Goal: Information Seeking & Learning: Learn about a topic

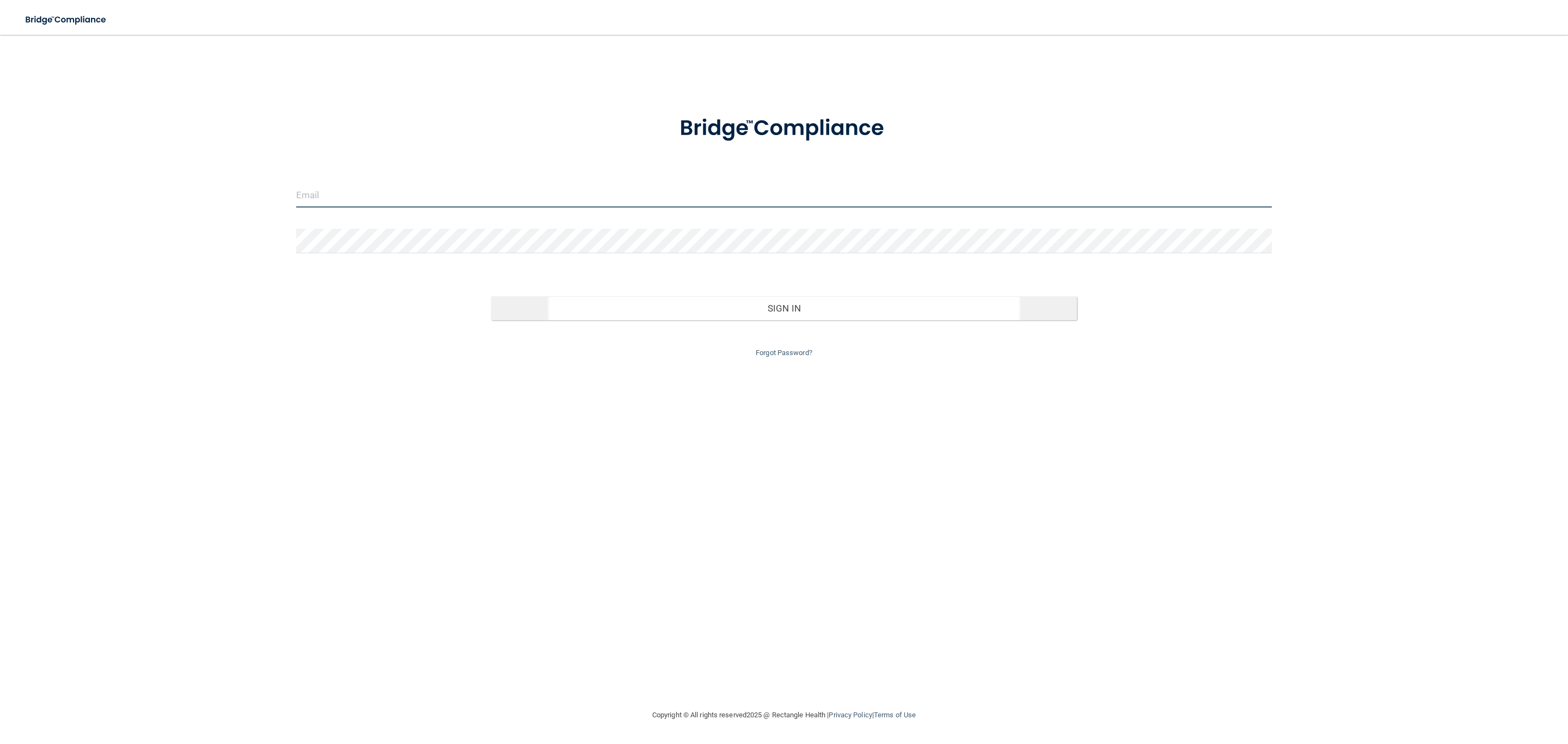
type input "[EMAIL_ADDRESS][DOMAIN_NAME]"
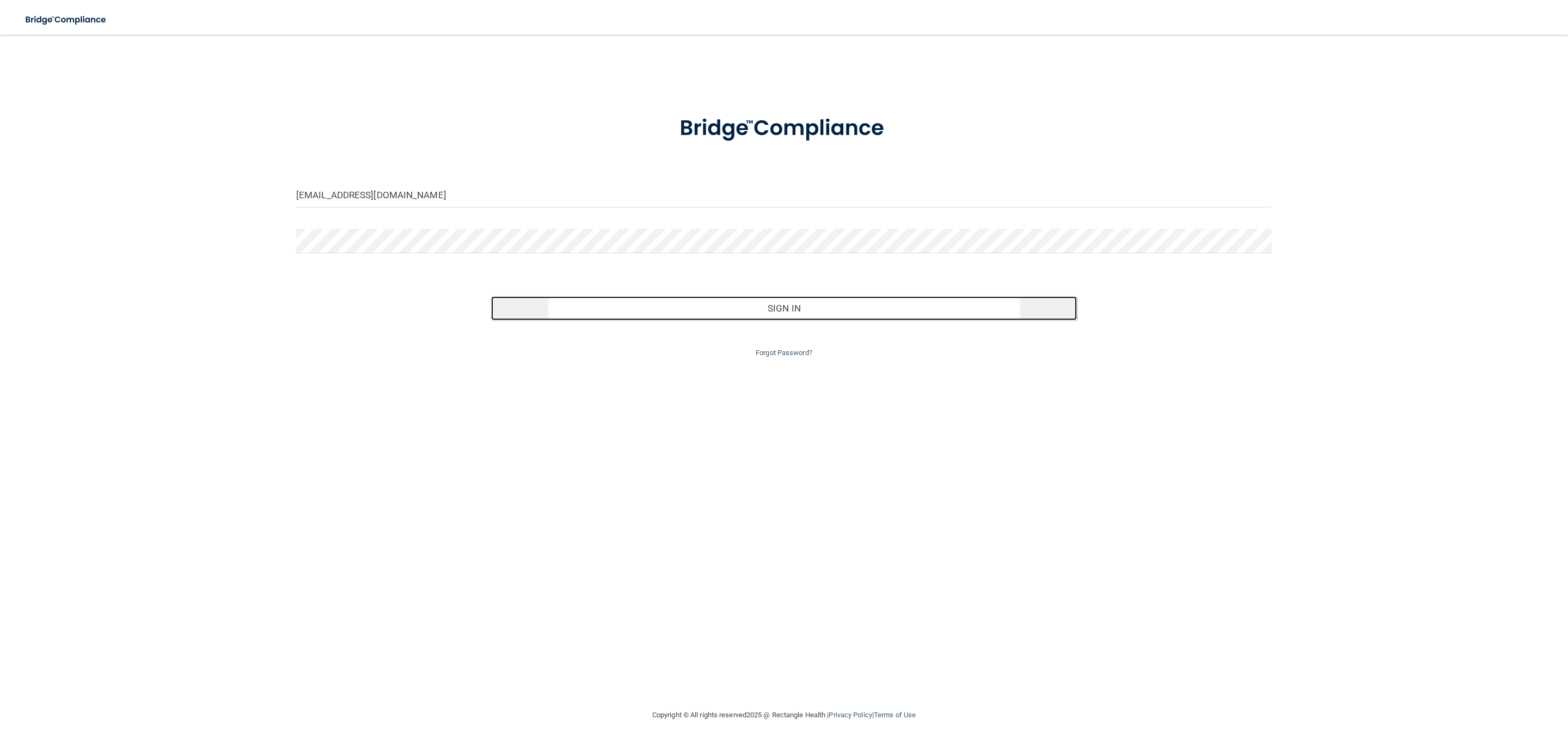
click at [812, 306] on button "Sign In" at bounding box center [784, 308] width 585 height 24
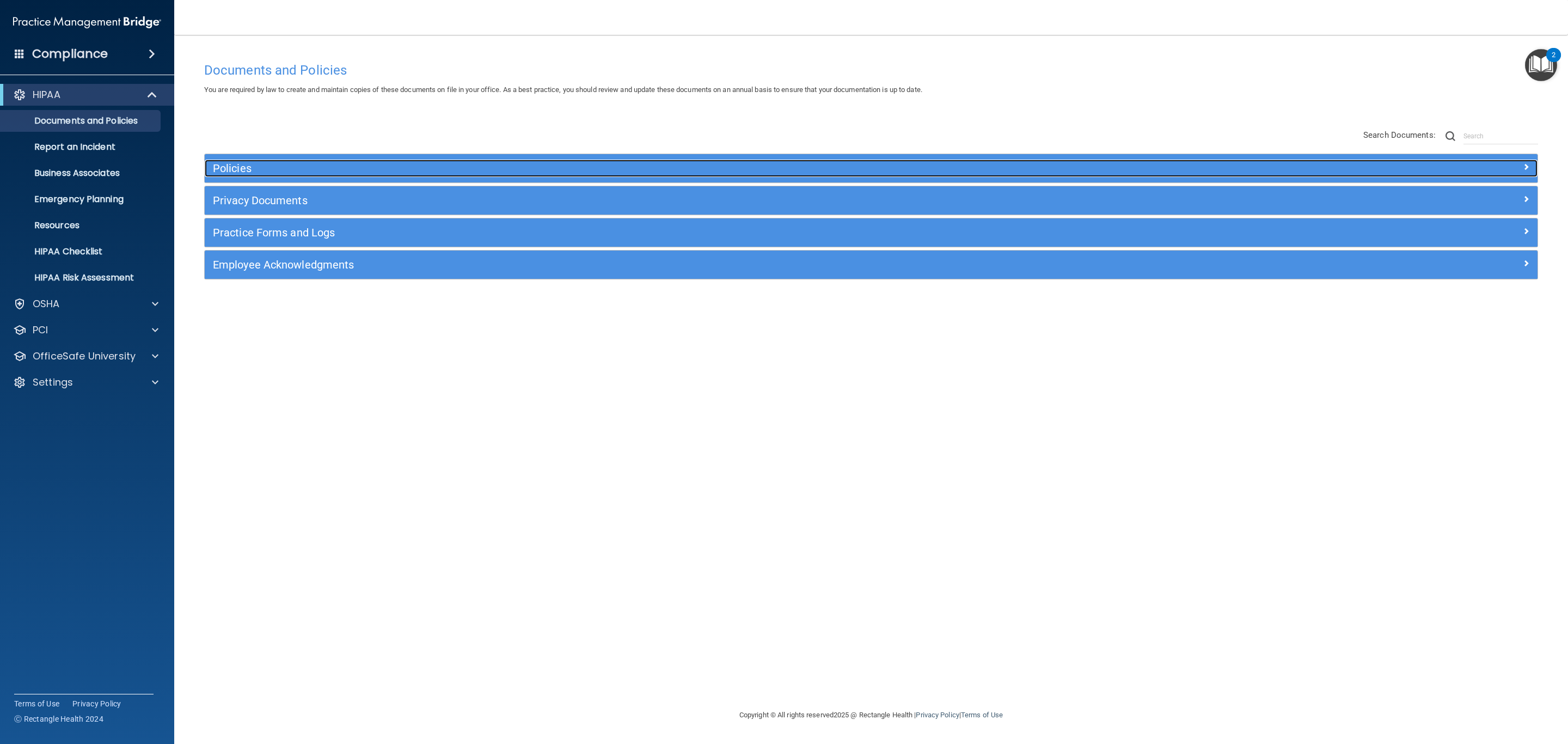
click at [324, 167] on h5 "Policies" at bounding box center [704, 169] width 984 height 12
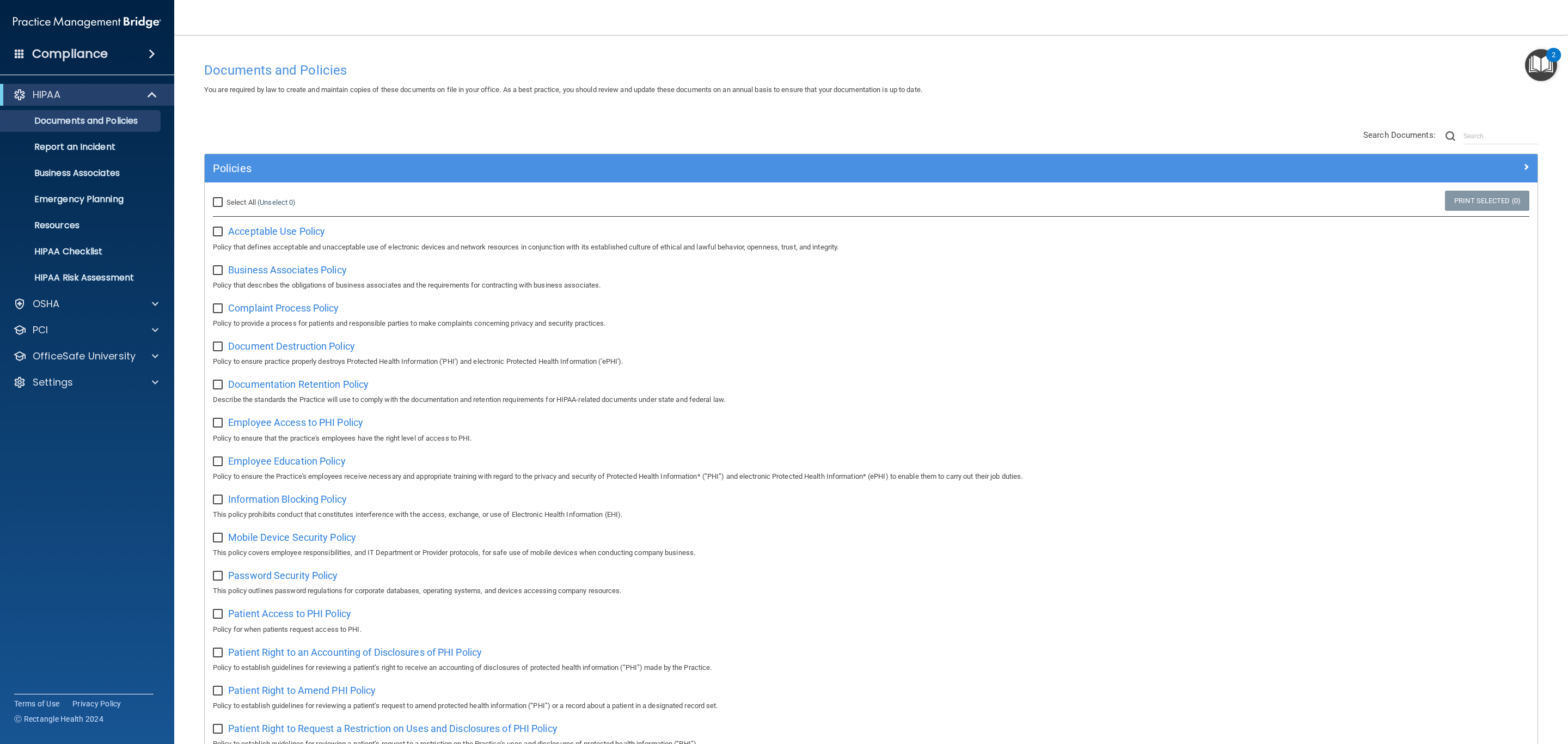
click at [90, 25] on img at bounding box center [88, 22] width 148 height 22
click at [78, 59] on h4 "Compliance" at bounding box center [70, 54] width 76 height 15
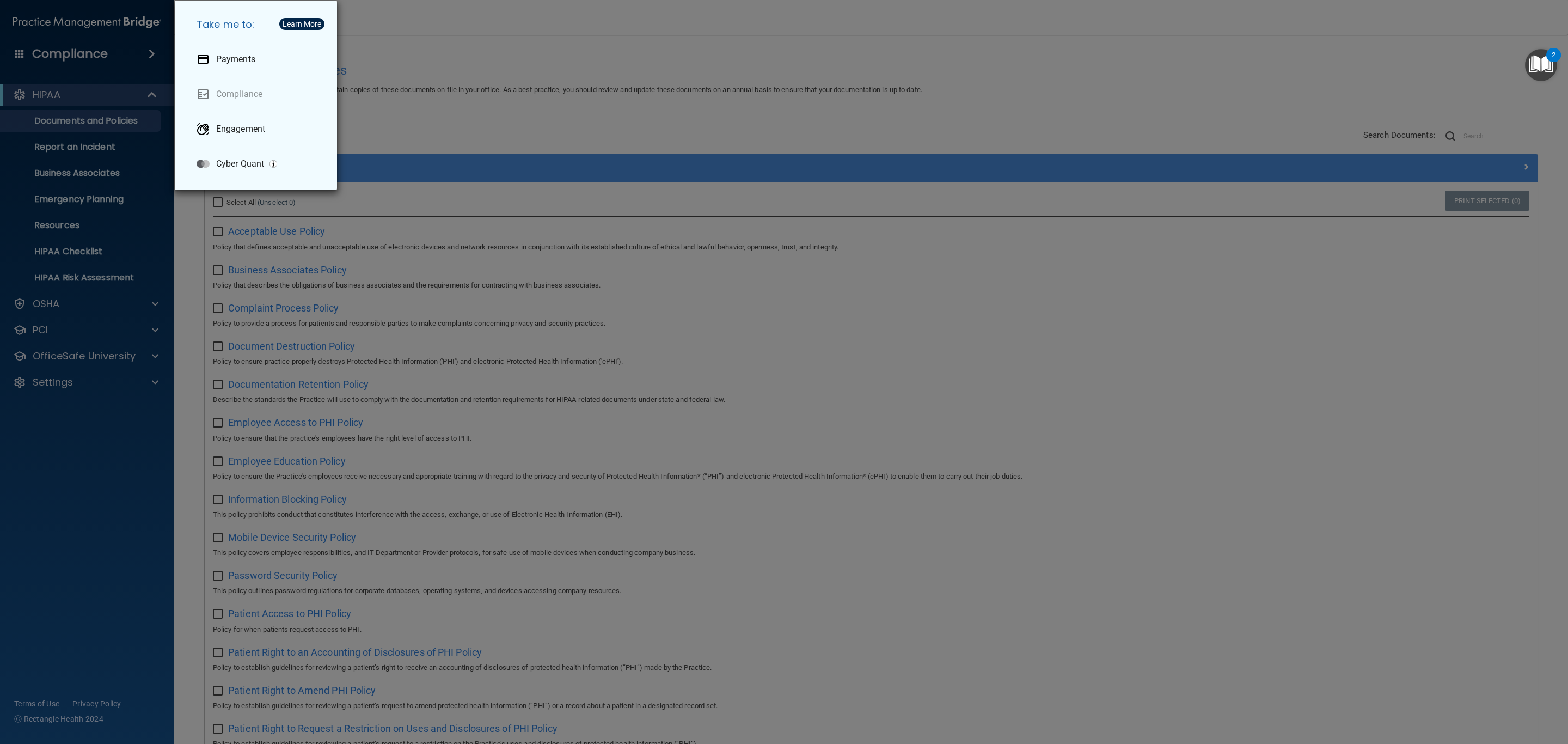
click at [463, 64] on div "Take me to: Payments Compliance Engagement Cyber Quant" at bounding box center [784, 372] width 1568 height 744
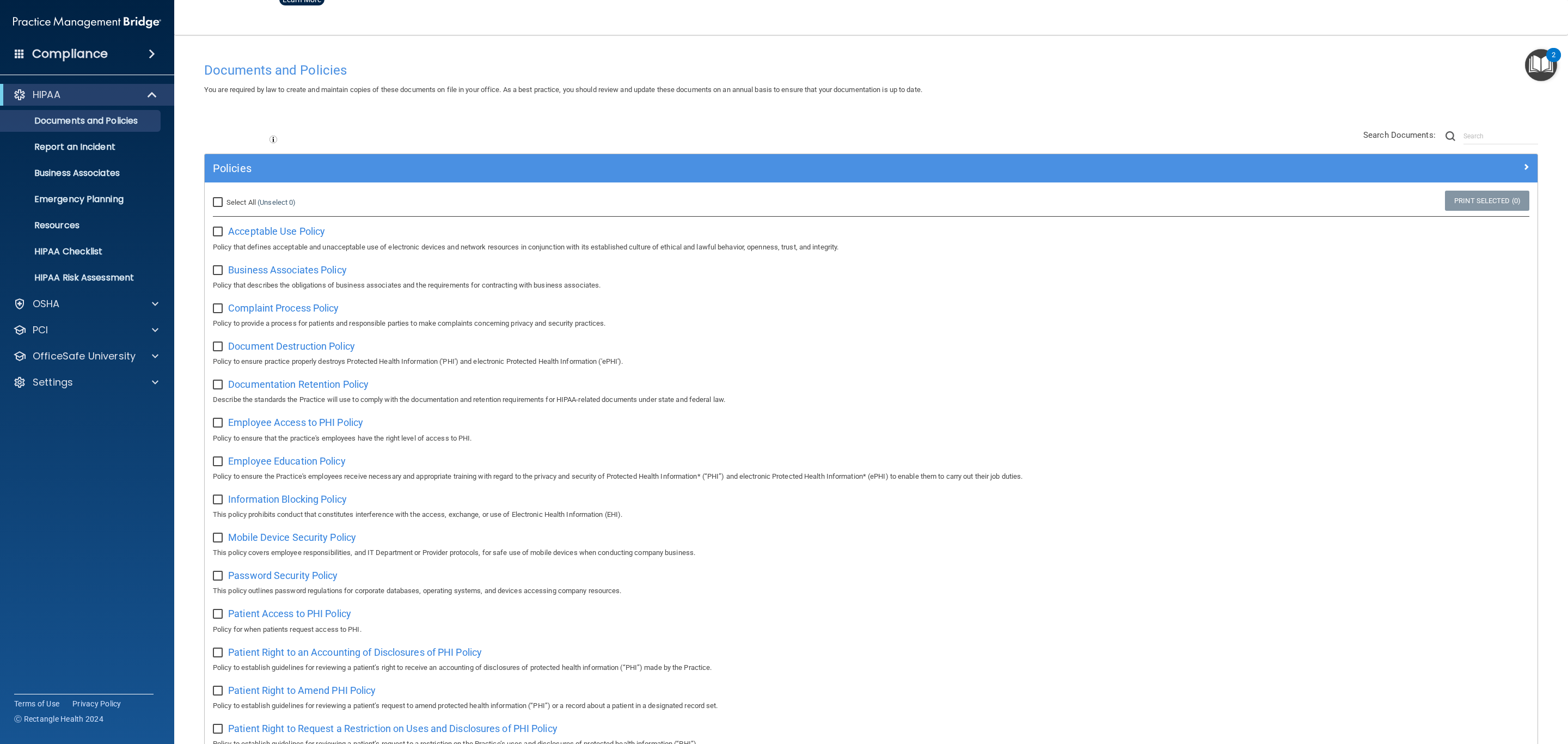
click at [64, 44] on div "Compliance" at bounding box center [87, 54] width 175 height 24
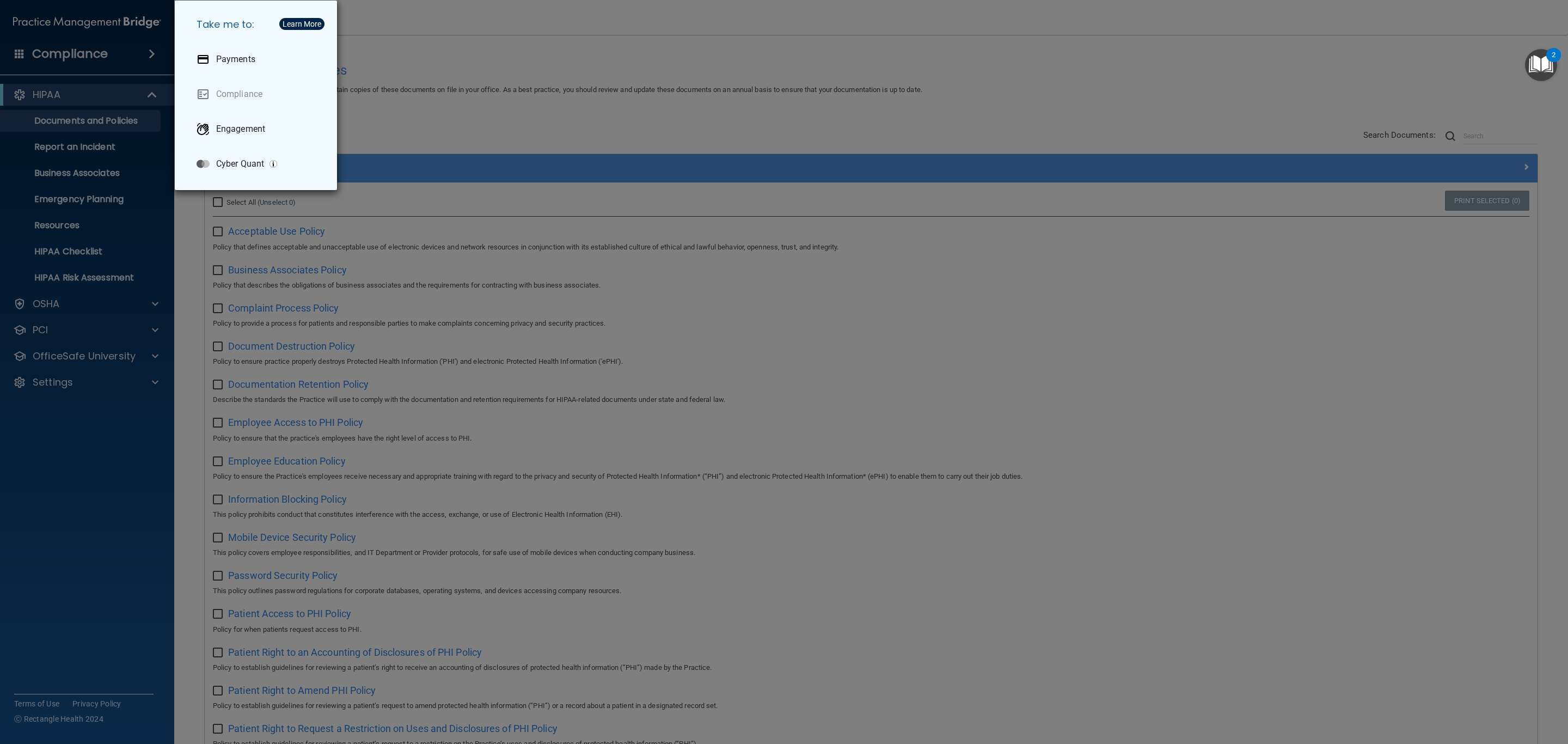
click at [508, 82] on div "Take me to: Payments Compliance Engagement Cyber Quant" at bounding box center [784, 372] width 1568 height 744
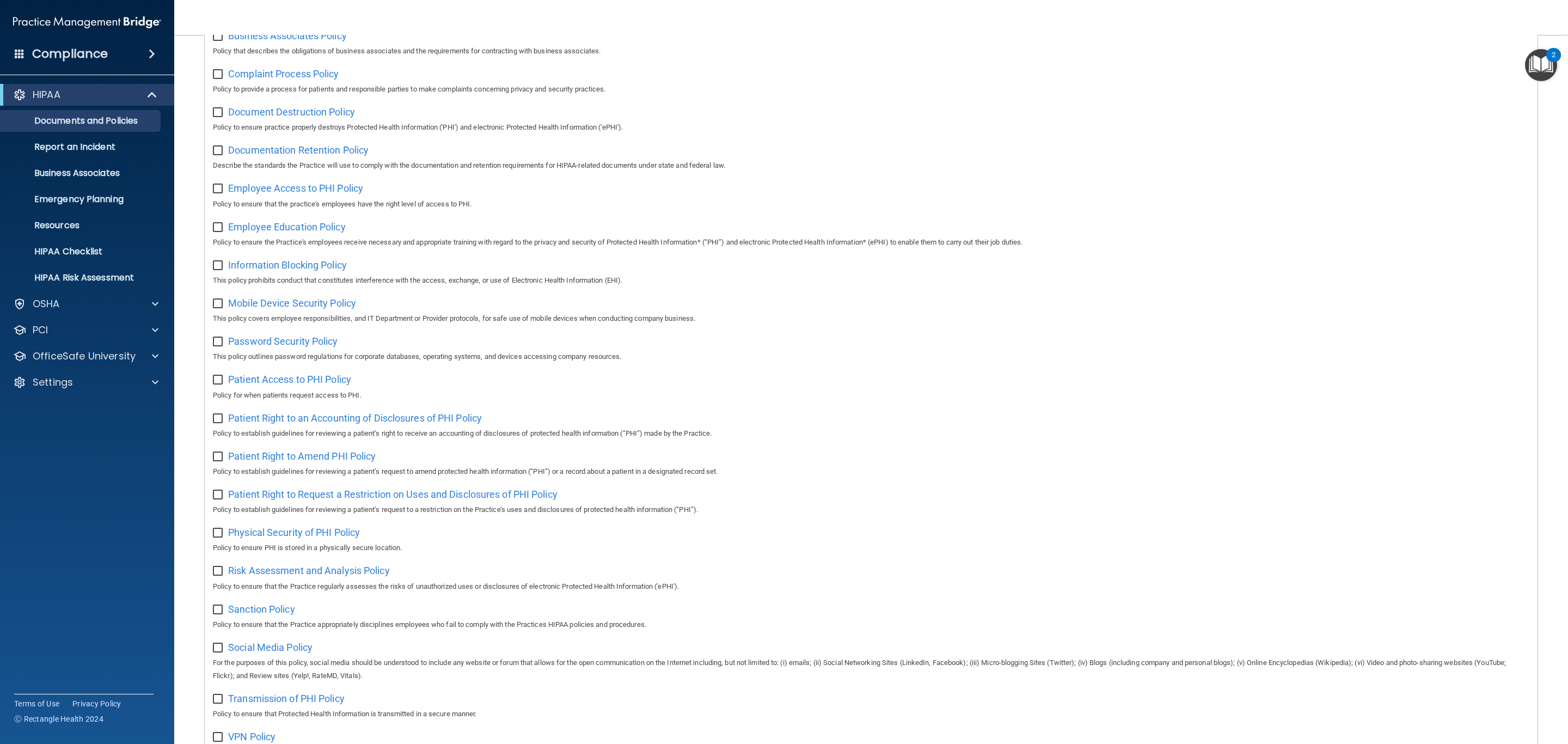
scroll to position [245, 0]
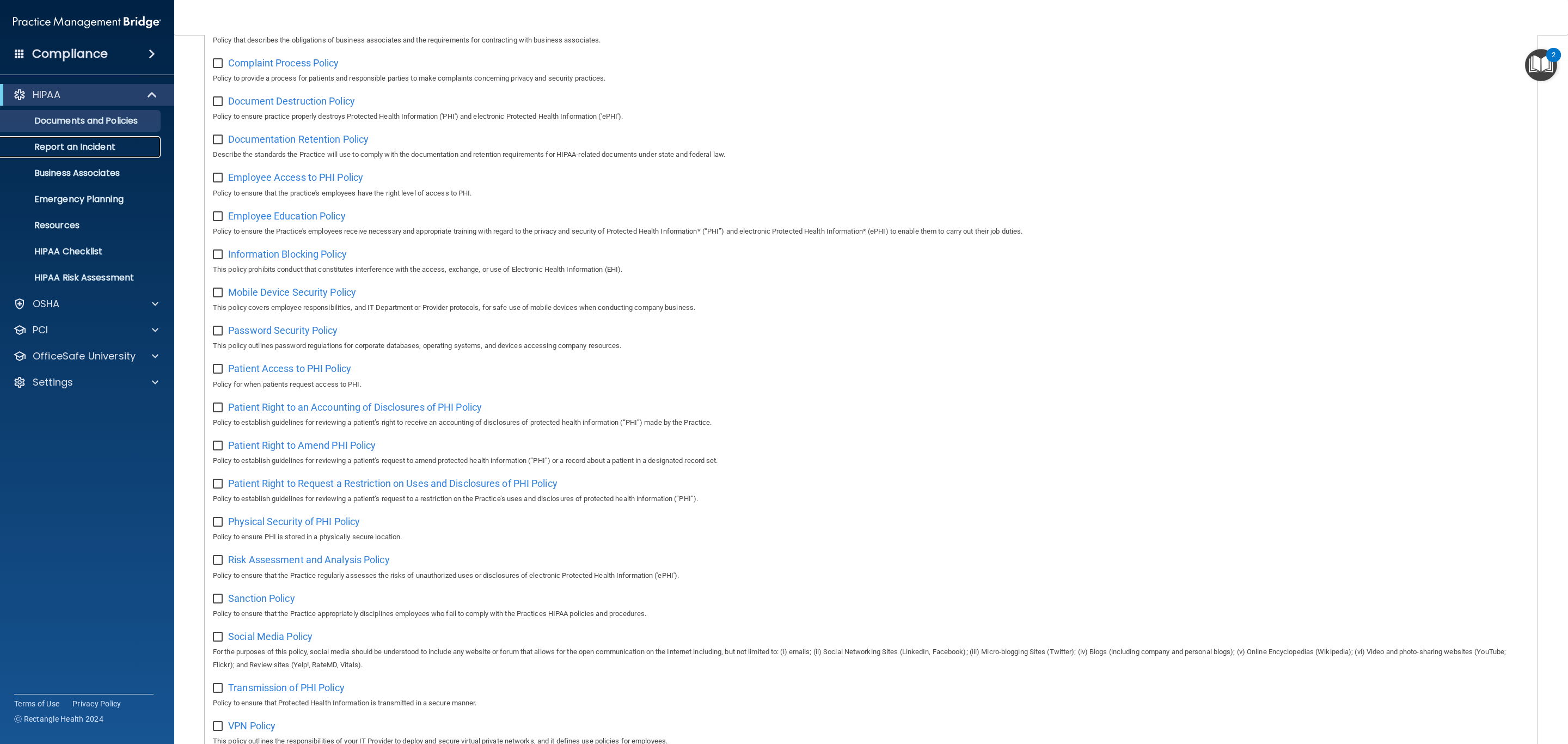
click at [122, 147] on p "Report an Incident" at bounding box center [82, 147] width 148 height 11
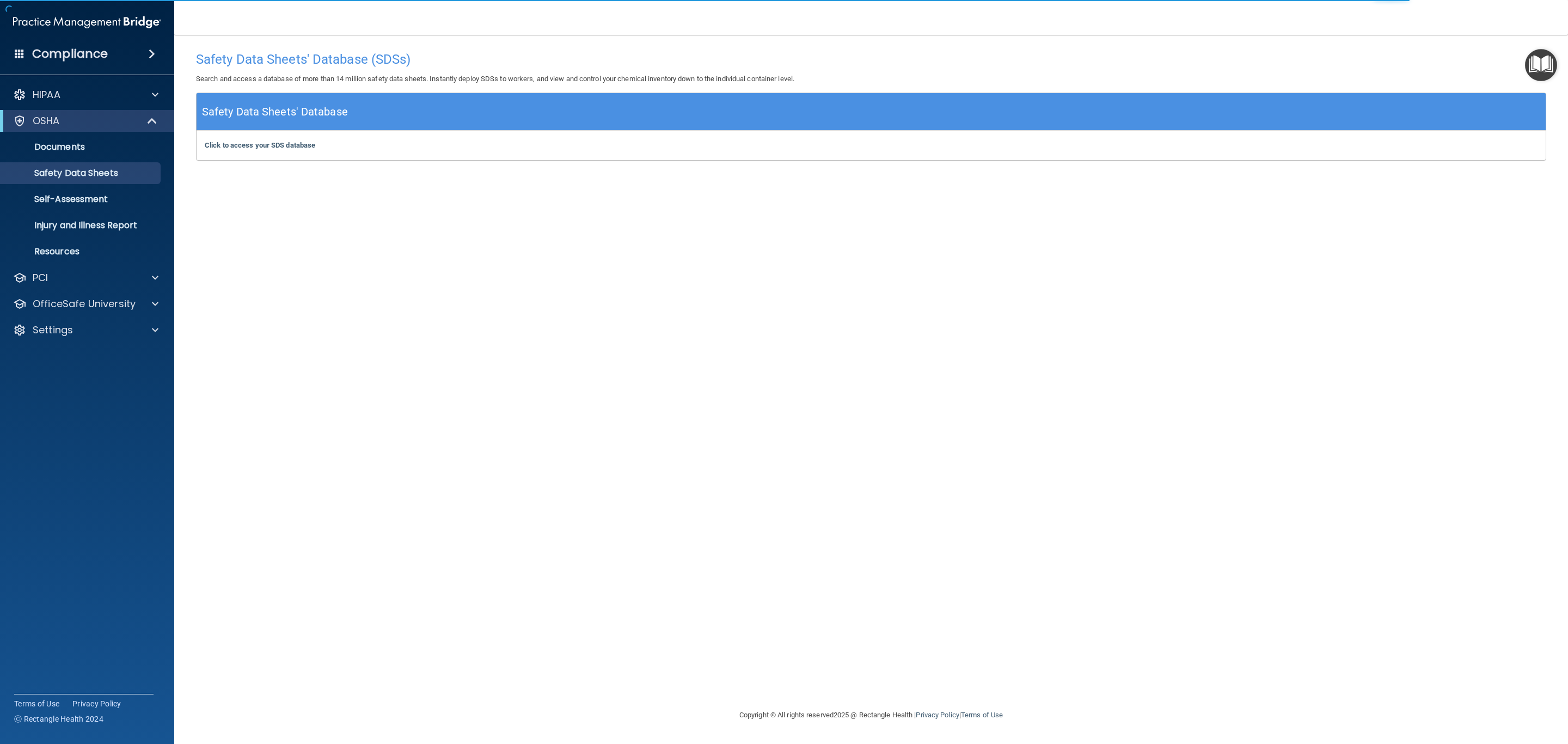
click at [283, 138] on div "Click to access your SDS database Click to access your SDS database" at bounding box center [871, 145] width 1349 height 29
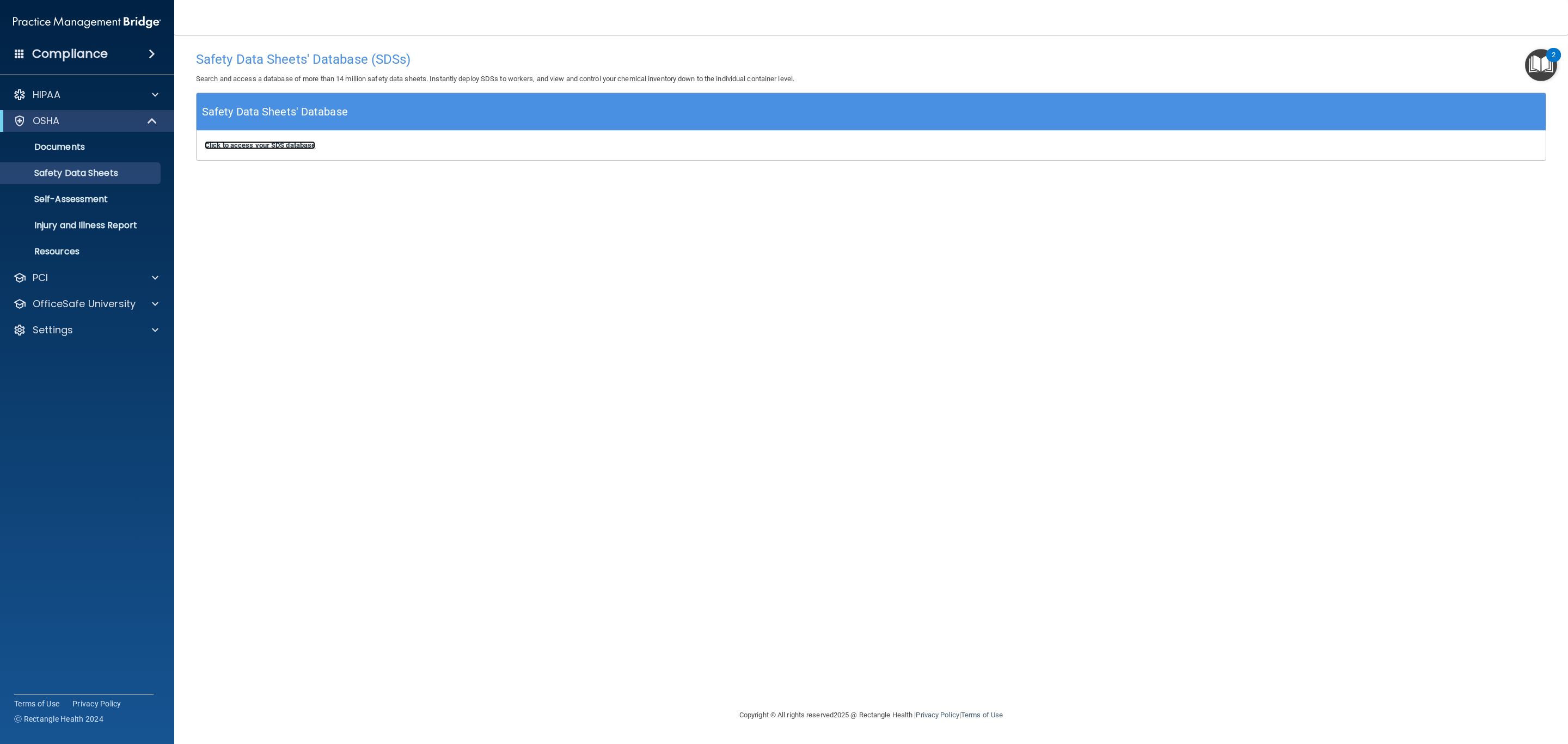
click at [286, 143] on b "Click to access your SDS database" at bounding box center [259, 145] width 110 height 8
click at [145, 98] on div at bounding box center [153, 95] width 27 height 13
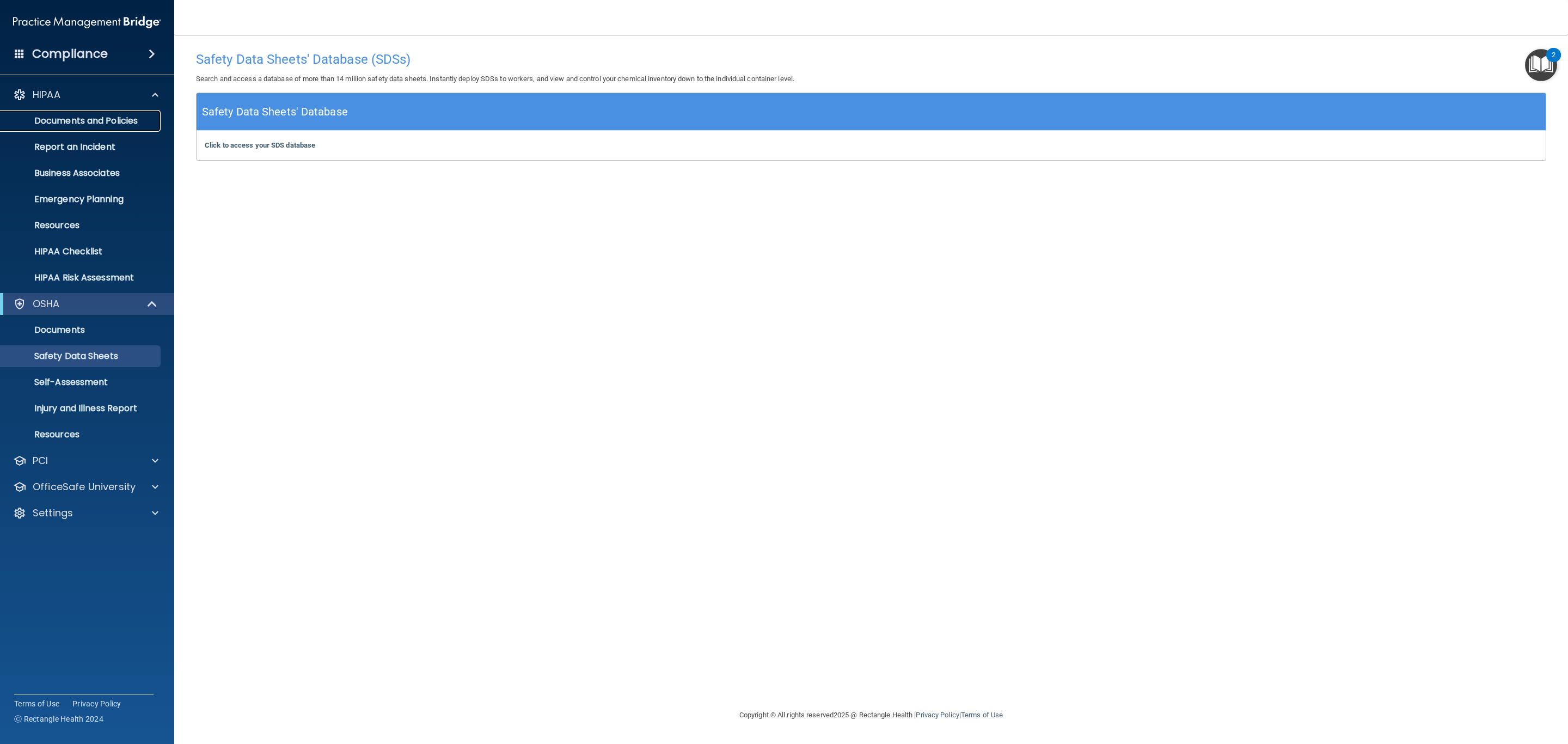
click at [100, 128] on link "Documents and Policies" at bounding box center [75, 120] width 172 height 22
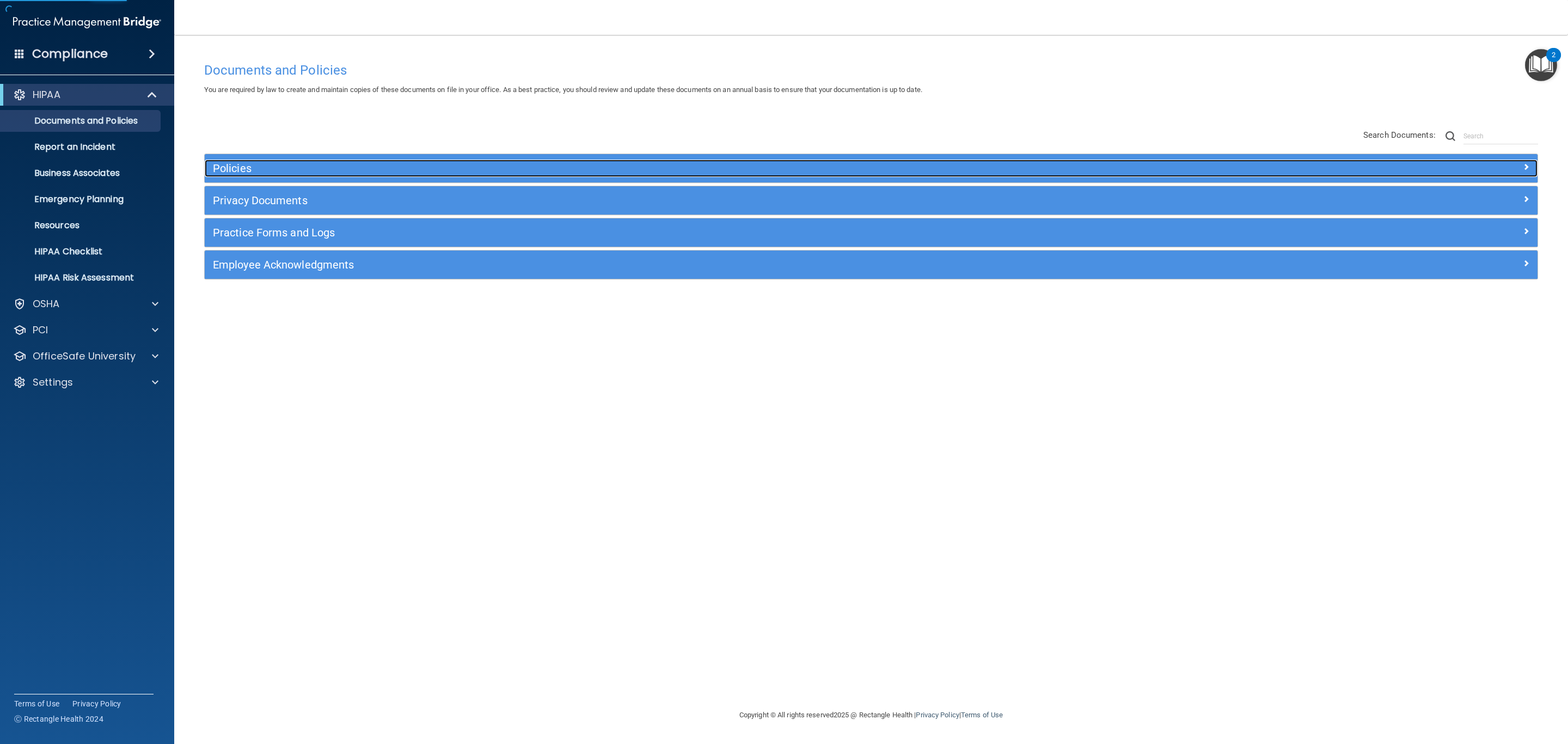
click at [553, 163] on h5 "Policies" at bounding box center [704, 169] width 984 height 12
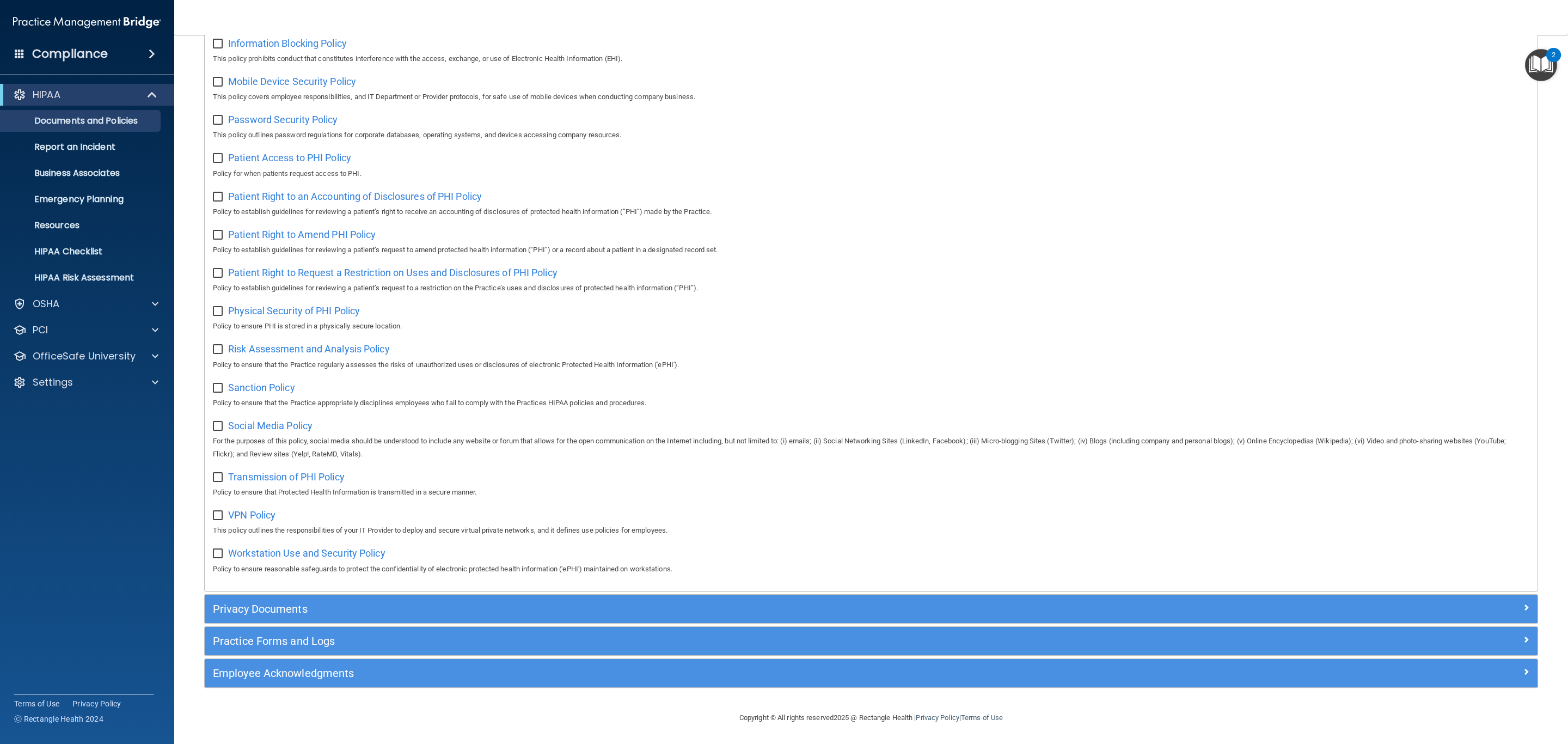
scroll to position [463, 0]
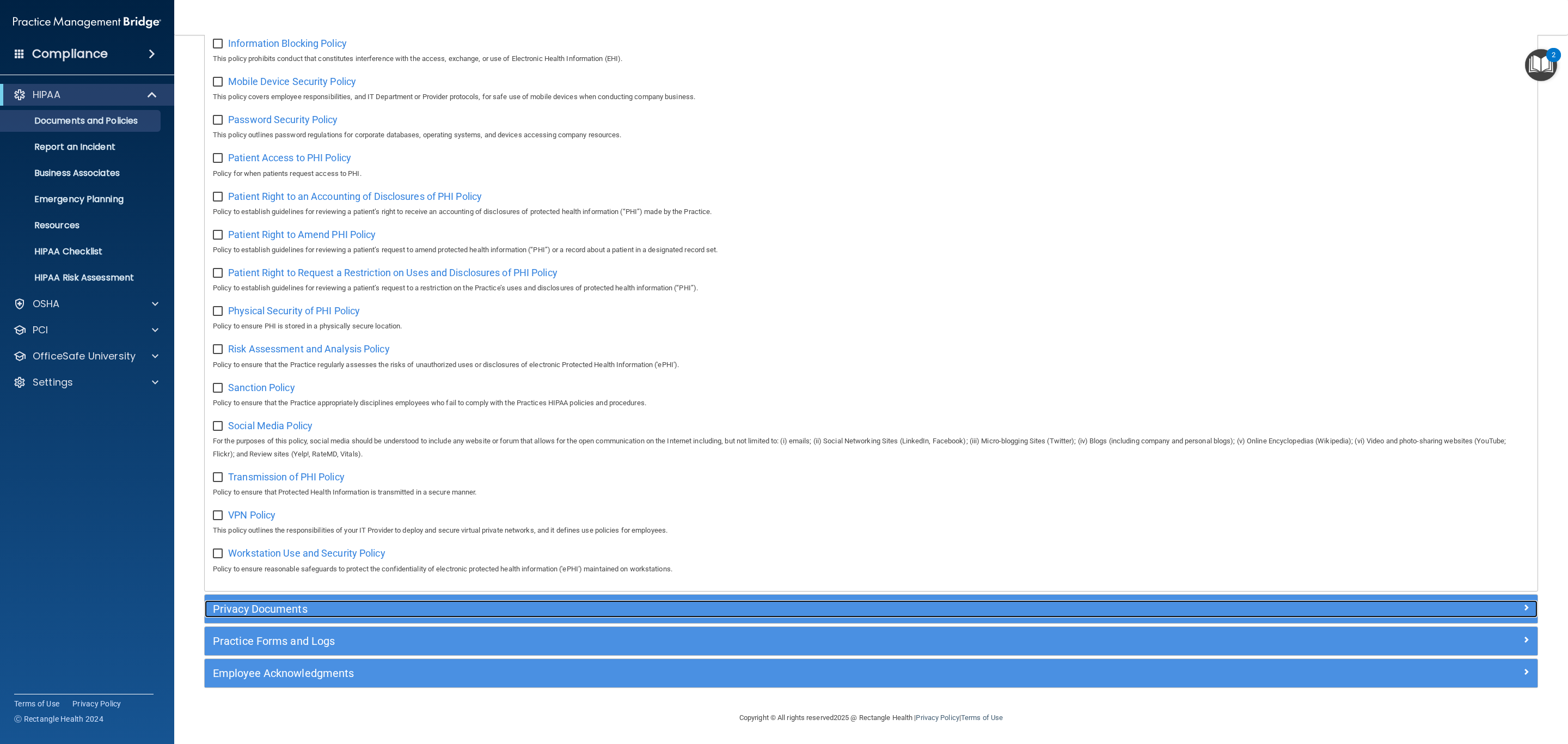
click at [362, 609] on h5 "Privacy Documents" at bounding box center [704, 609] width 984 height 12
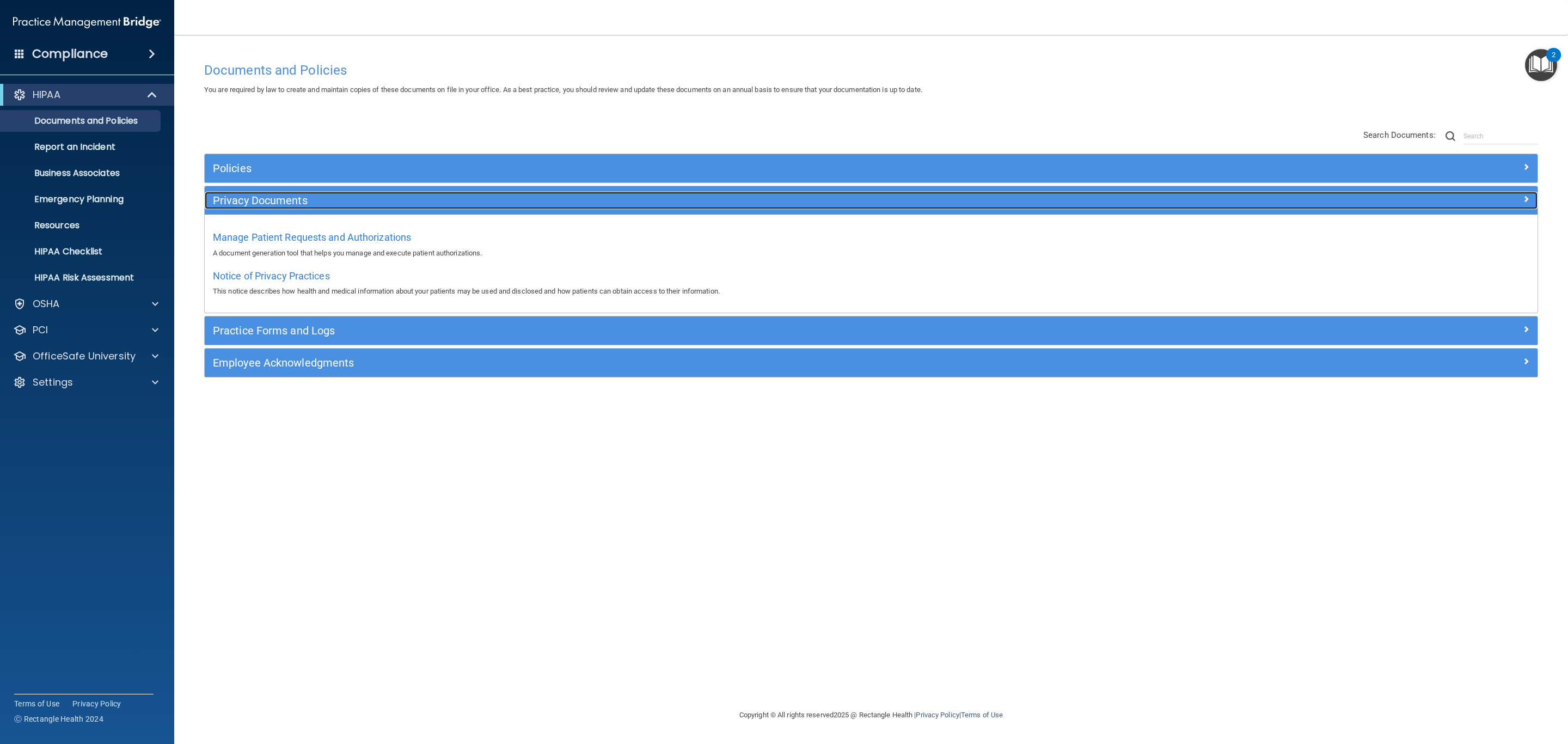
scroll to position [0, 0]
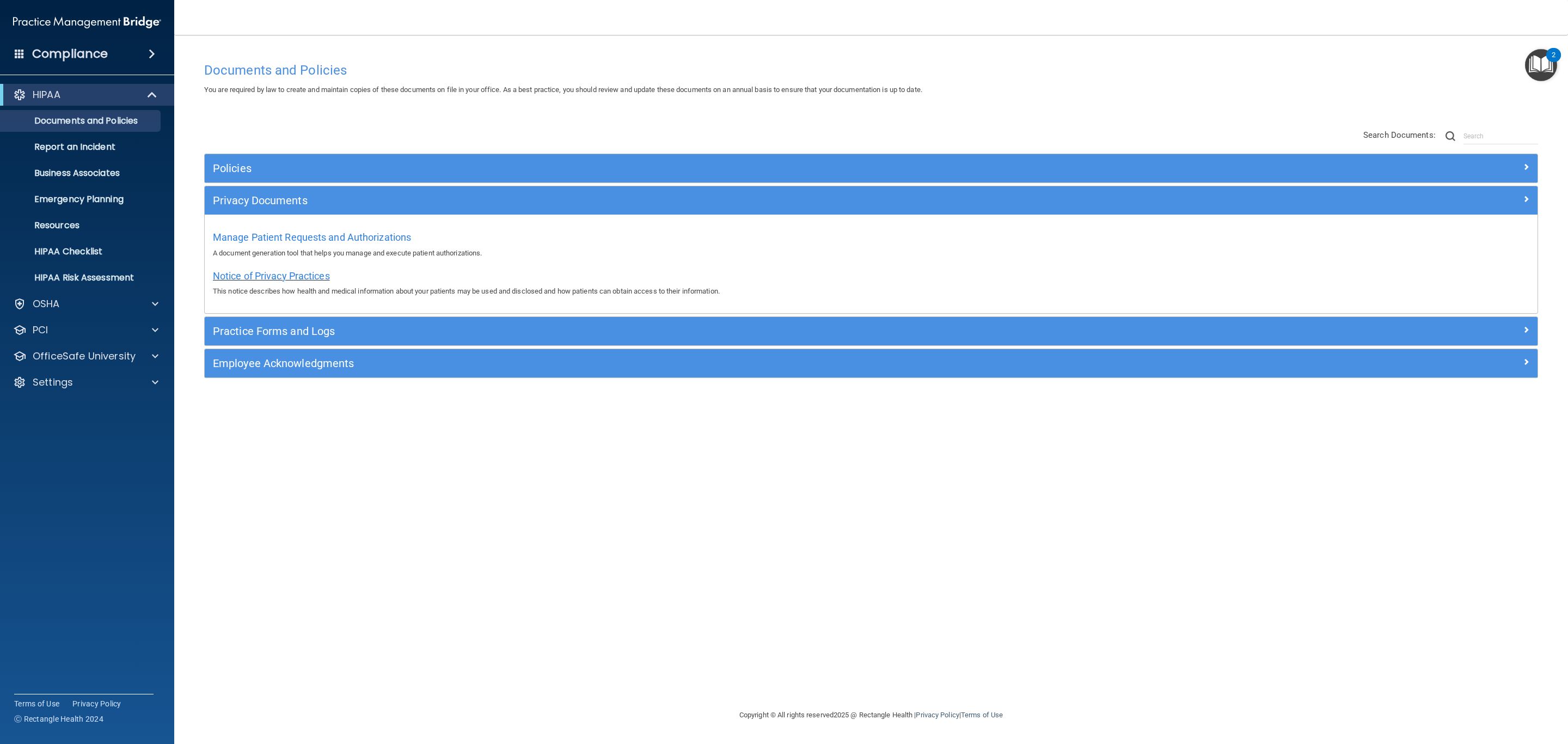
click at [304, 278] on span "Notice of Privacy Practices" at bounding box center [271, 276] width 117 height 11
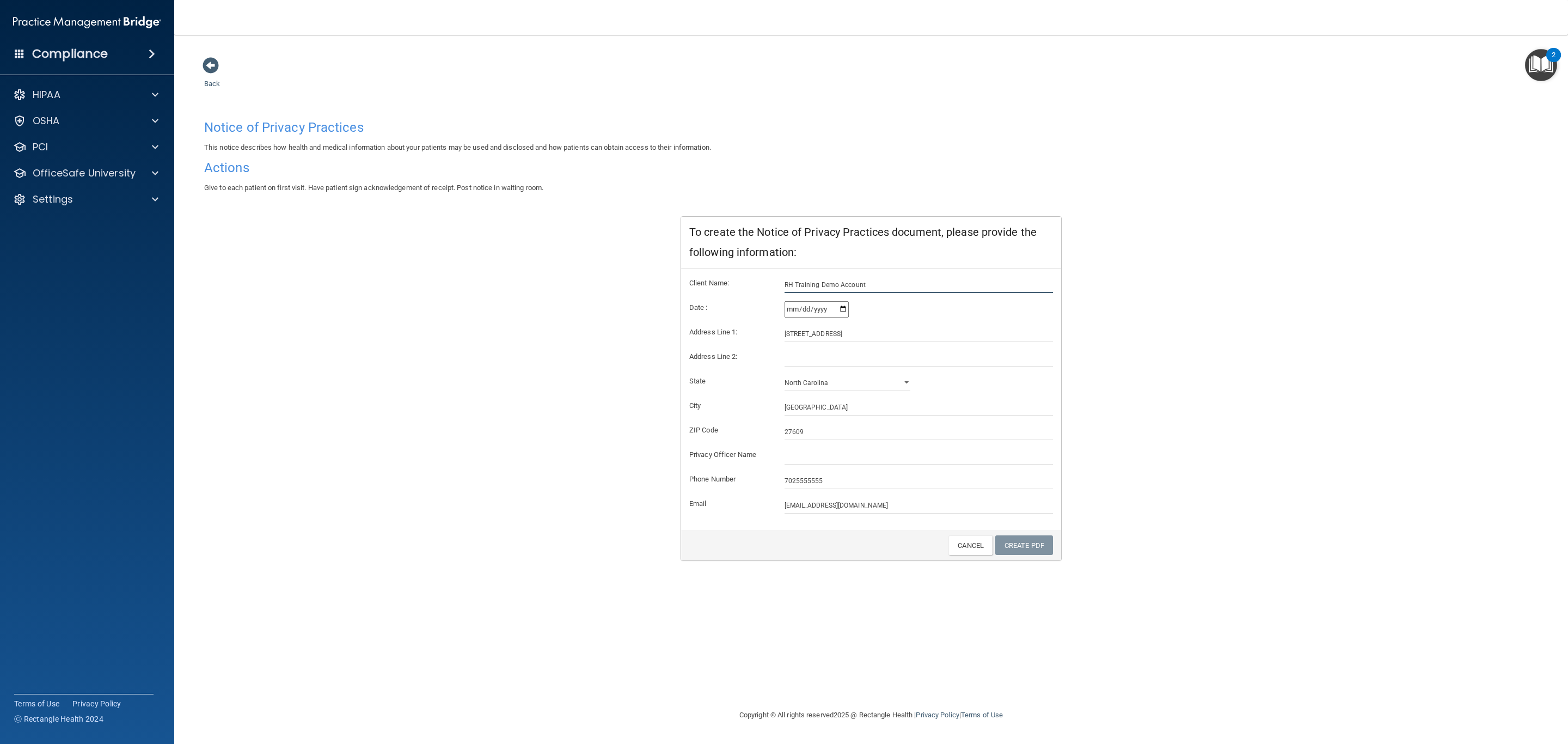
click at [873, 280] on input "RH Training Demo Account" at bounding box center [919, 285] width 269 height 16
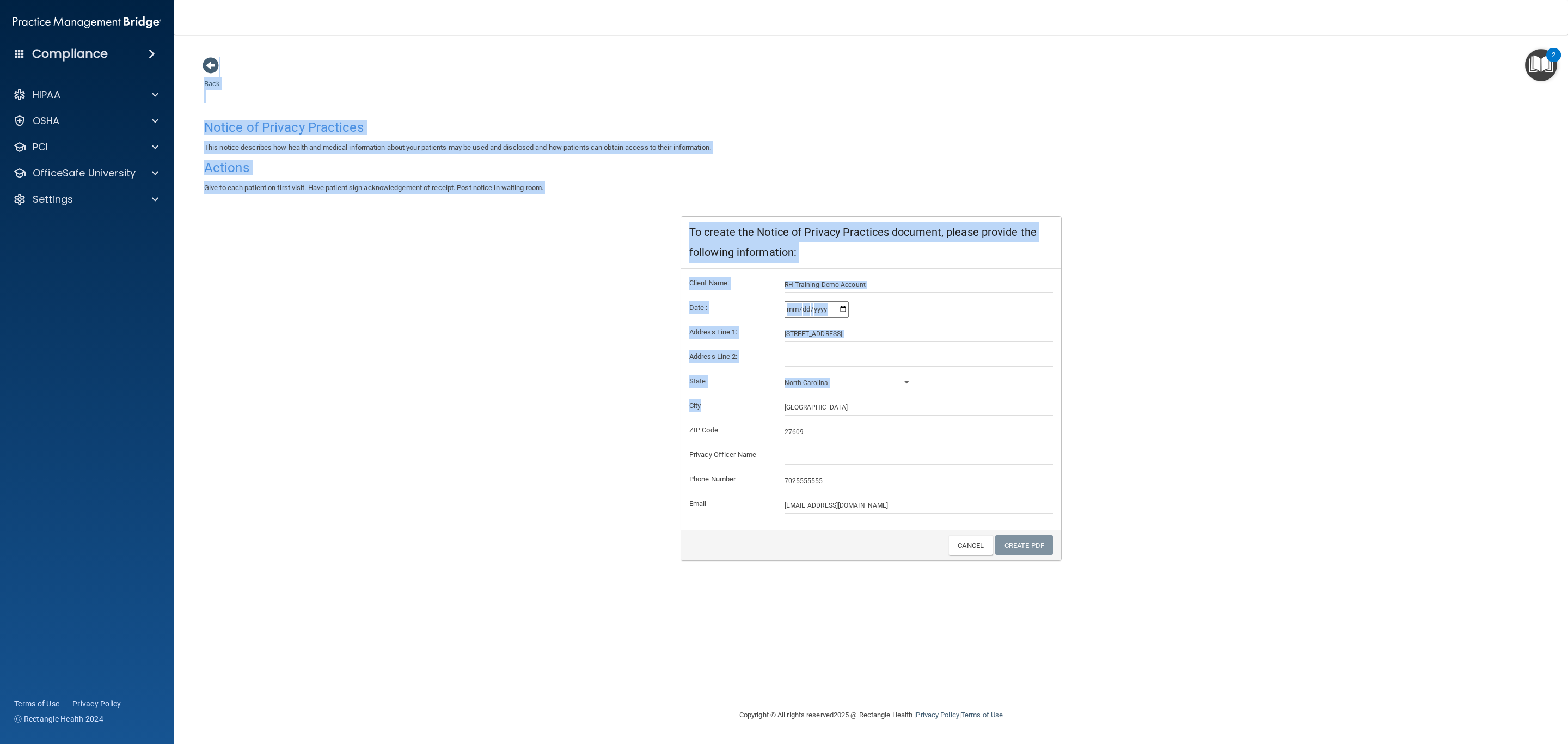
drag, startPoint x: 453, startPoint y: 11, endPoint x: 1052, endPoint y: 395, distance: 711.5
click at [1052, 395] on div "Toggle navigation [PERSON_NAME] [EMAIL_ADDRESS][DOMAIN_NAME] Manage My Enterpri…" at bounding box center [871, 372] width 1394 height 744
click at [118, 171] on p "OfficeSafe University" at bounding box center [84, 173] width 103 height 13
click at [90, 210] on link "HIPAA Training" at bounding box center [75, 199] width 172 height 22
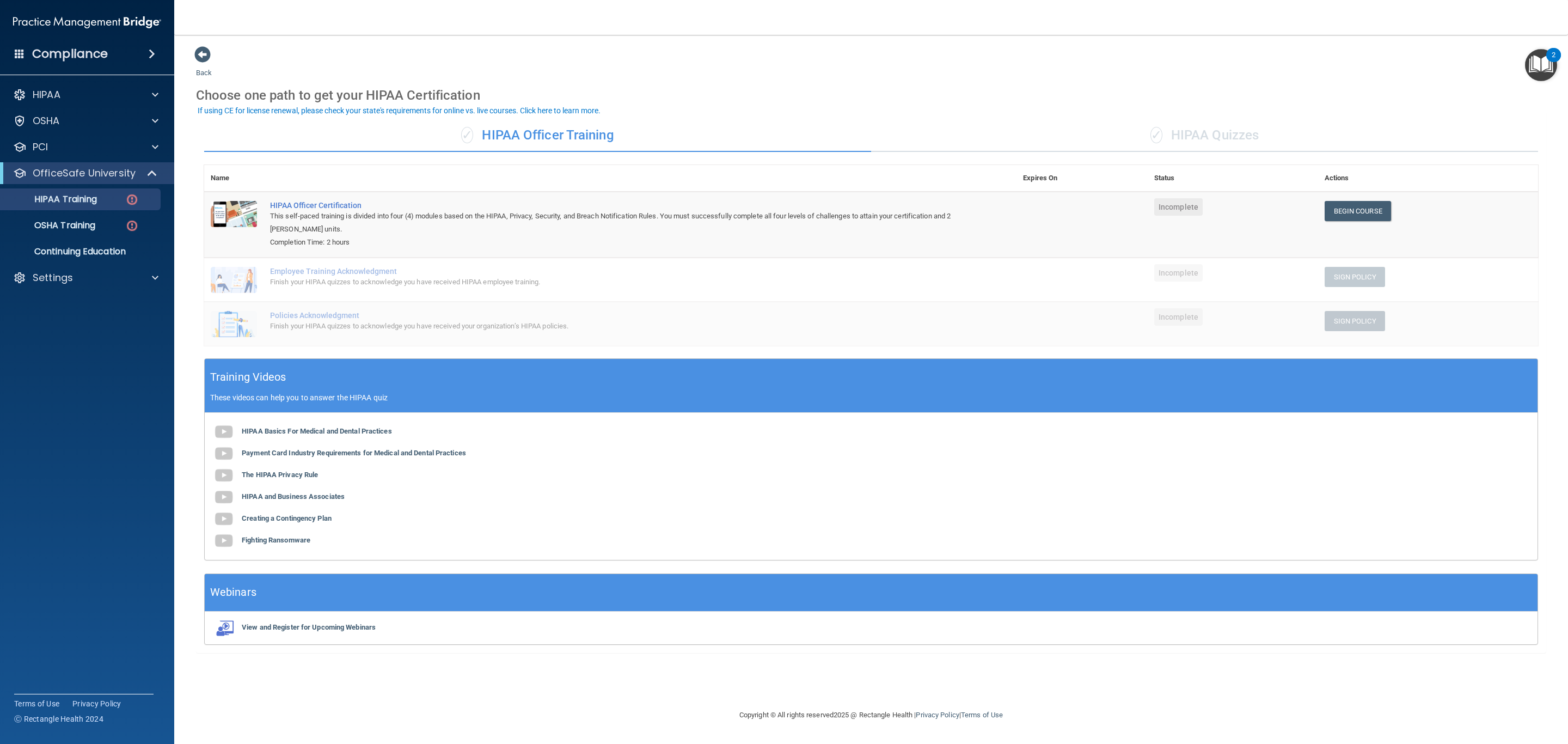
click at [1196, 130] on div "✓ HIPAA Quizzes" at bounding box center [1205, 135] width 667 height 33
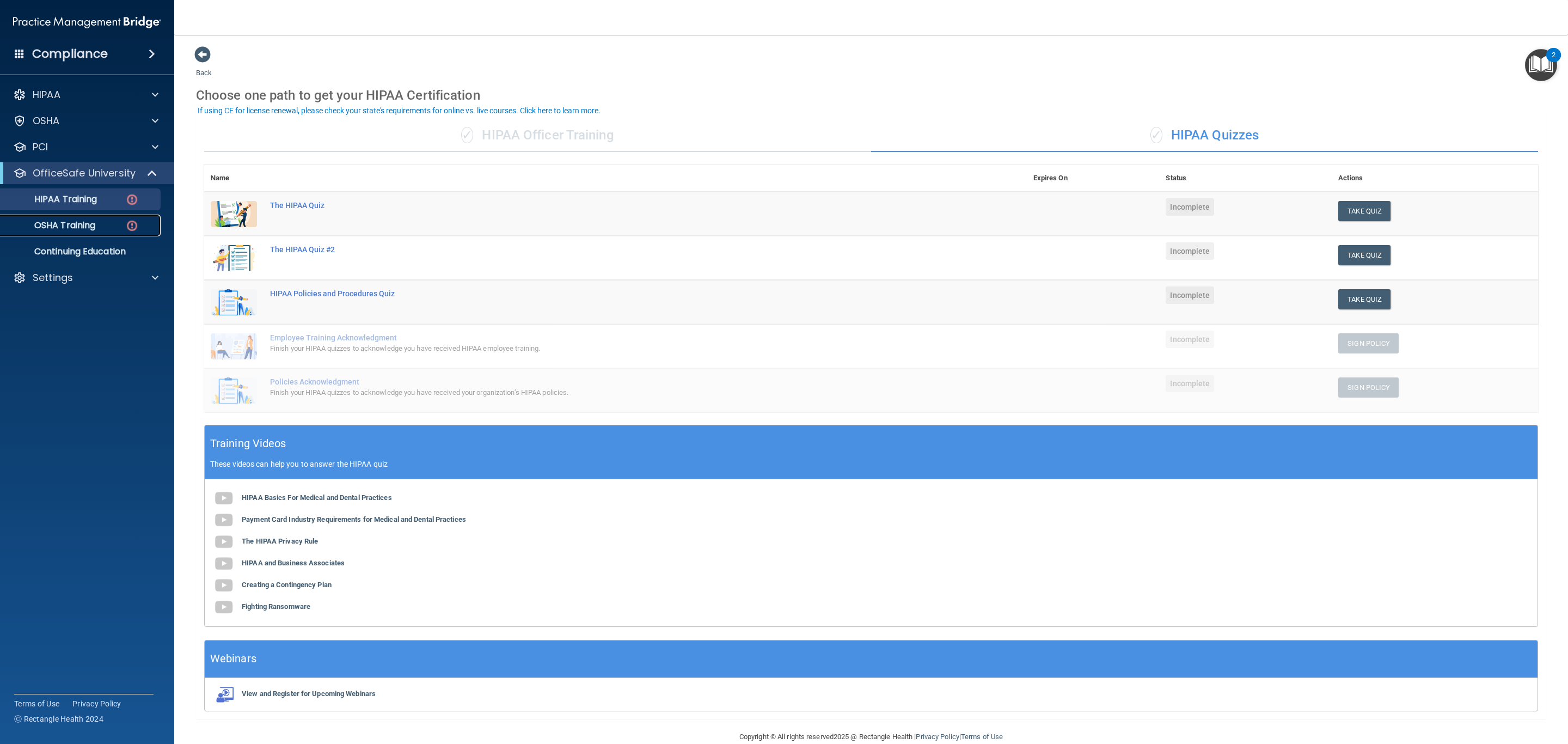
click at [77, 227] on p "OSHA Training" at bounding box center [51, 225] width 88 height 11
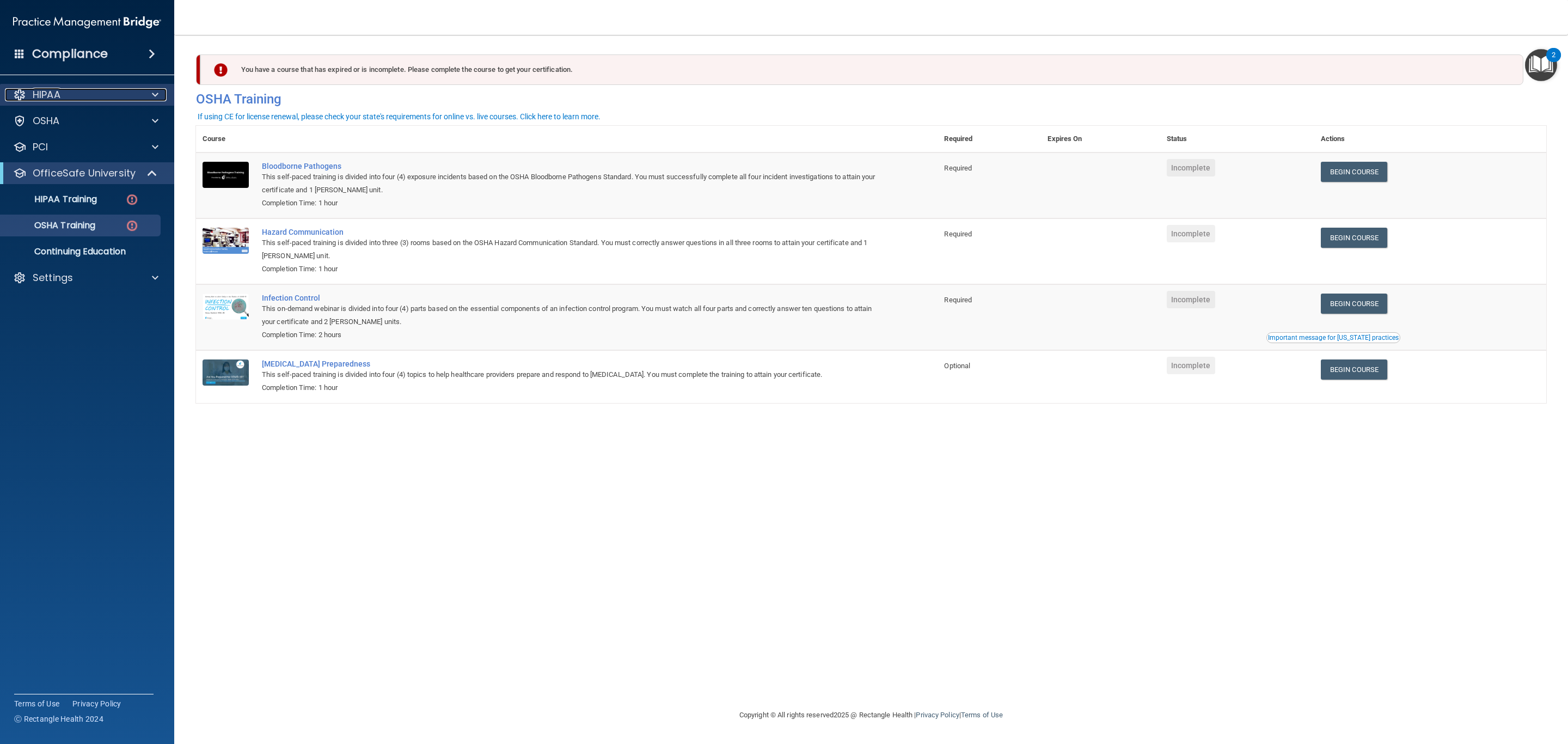
click at [82, 90] on div "HIPAA" at bounding box center [72, 95] width 135 height 13
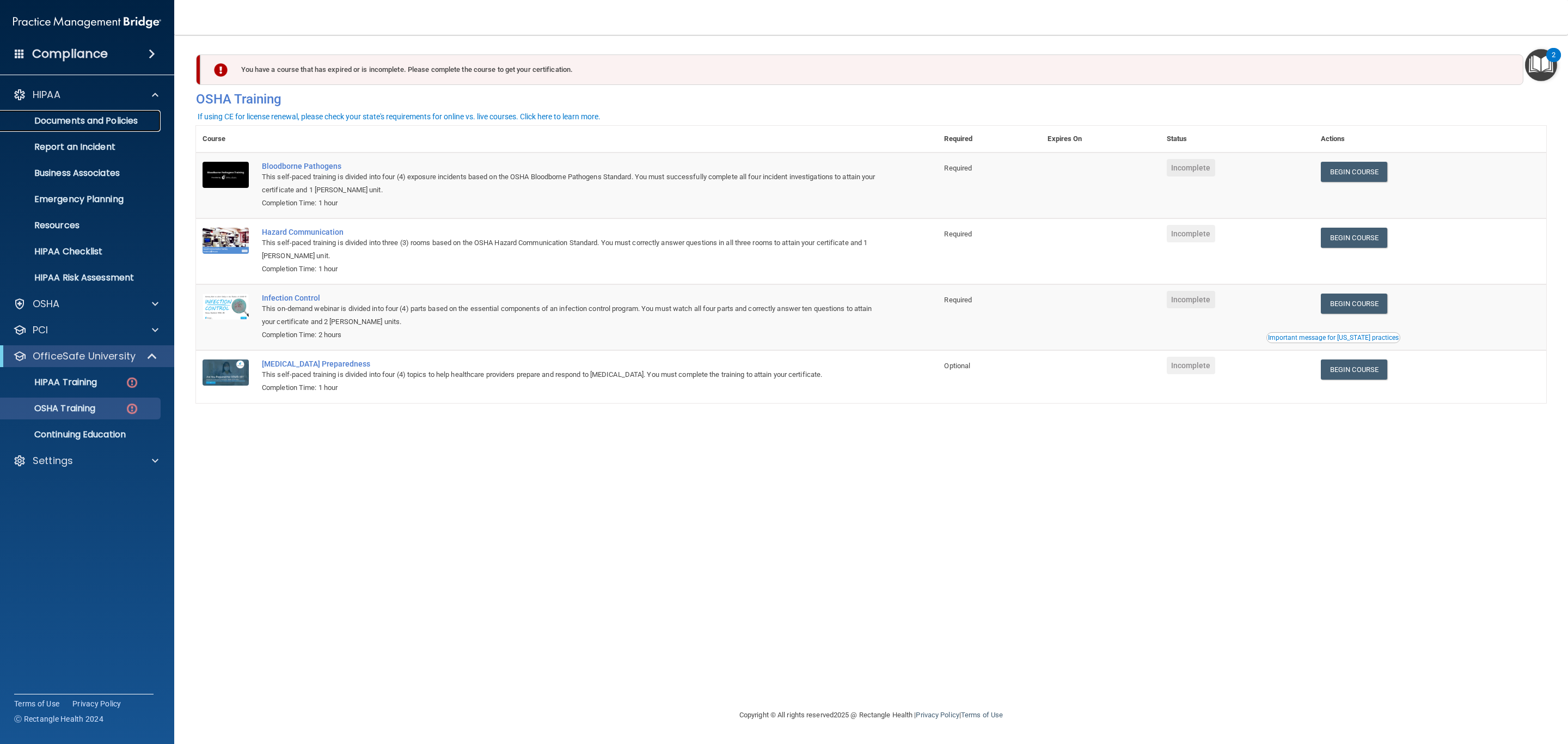
click at [110, 113] on link "Documents and Policies" at bounding box center [75, 120] width 172 height 22
